Goal: Transaction & Acquisition: Obtain resource

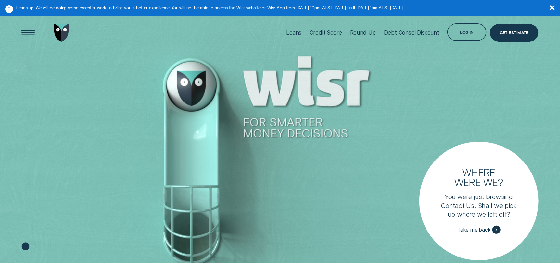
click at [292, 129] on div at bounding box center [280, 148] width 560 height 264
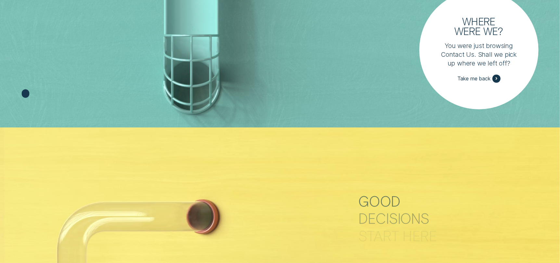
scroll to position [162, 0]
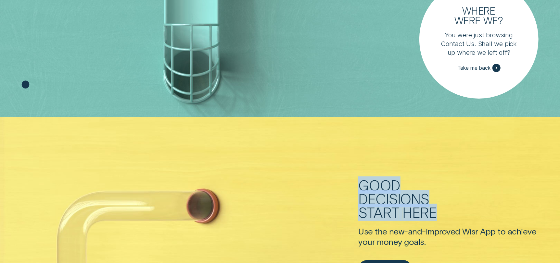
drag, startPoint x: 363, startPoint y: 180, endPoint x: 422, endPoint y: 223, distance: 72.6
click at [422, 223] on h2 "Good decisions start here" at bounding box center [415, 203] width 115 height 48
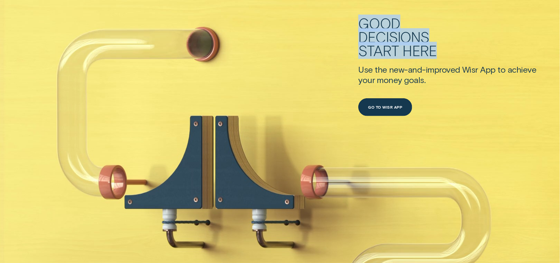
scroll to position [357, 0]
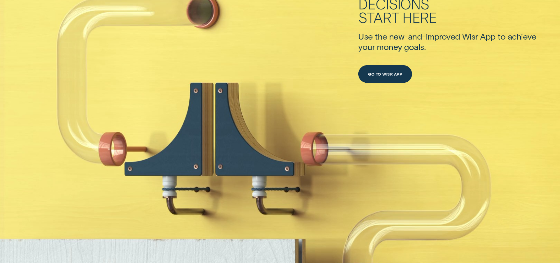
click at [423, 33] on div "new-and-improved" at bounding box center [424, 36] width 71 height 11
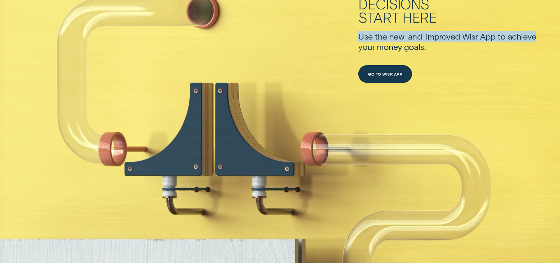
click at [423, 33] on div "new-and-improved" at bounding box center [424, 36] width 71 height 11
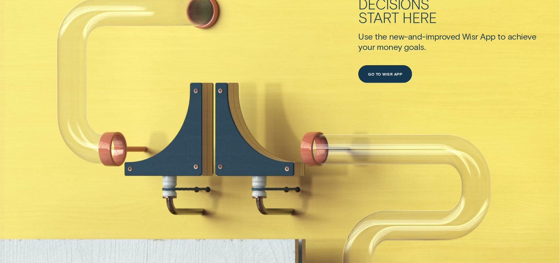
click at [412, 46] on div "goals." at bounding box center [414, 47] width 21 height 11
click at [402, 15] on div "start here" at bounding box center [415, 18] width 115 height 14
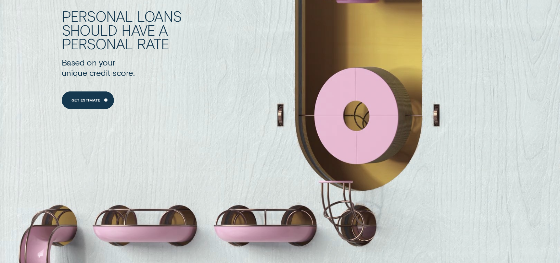
scroll to position [682, 0]
click at [120, 30] on div "should have a" at bounding box center [148, 30] width 173 height 14
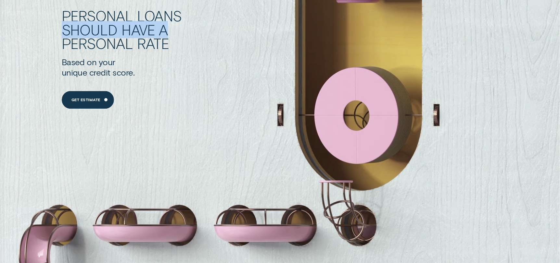
click at [120, 30] on div "should have a" at bounding box center [148, 30] width 173 height 14
click at [118, 29] on div "should have a" at bounding box center [148, 30] width 173 height 14
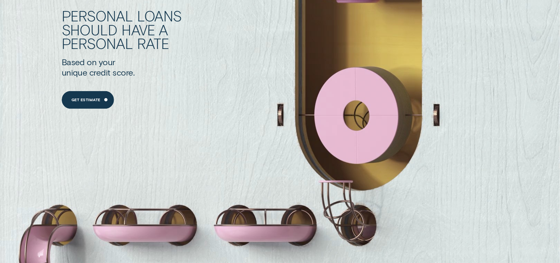
click at [128, 17] on div "Personal" at bounding box center [97, 16] width 71 height 14
click at [118, 41] on div "personal" at bounding box center [97, 44] width 71 height 14
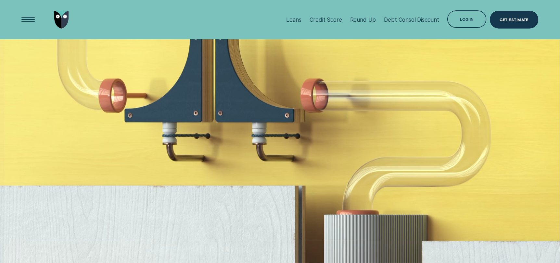
scroll to position [357, 0]
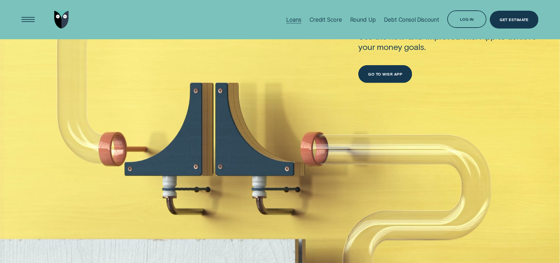
click at [291, 21] on div "Loans" at bounding box center [293, 19] width 15 height 7
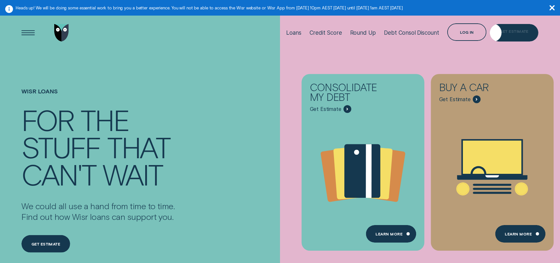
click at [526, 35] on div "Get Estimate" at bounding box center [514, 33] width 48 height 18
